Goal: Understand process/instructions

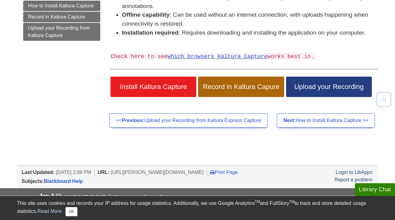
scroll to position [170, 0]
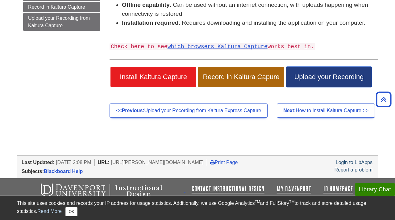
click at [320, 76] on span "Upload your Recording" at bounding box center [329, 77] width 77 height 8
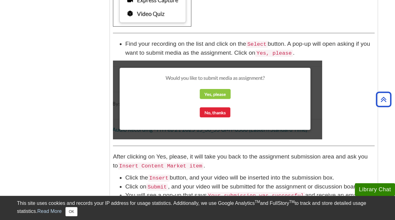
scroll to position [584, 0]
